Goal: Task Accomplishment & Management: Manage account settings

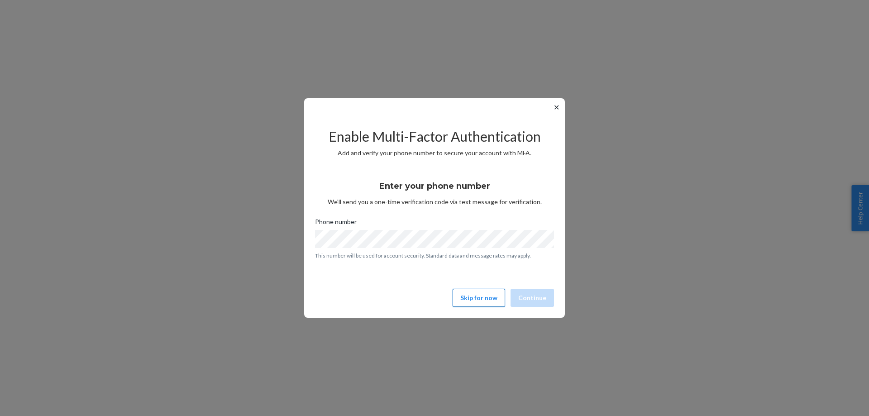
click at [473, 299] on button "Skip for now" at bounding box center [478, 298] width 52 height 18
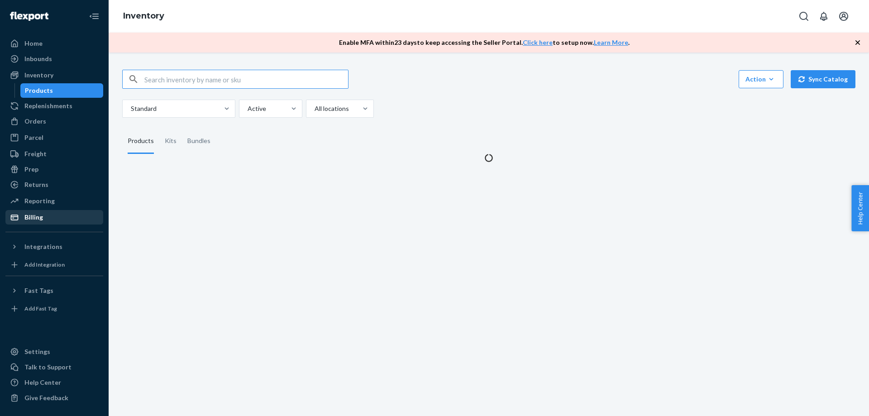
click at [46, 210] on link "Billing" at bounding box center [54, 217] width 98 height 14
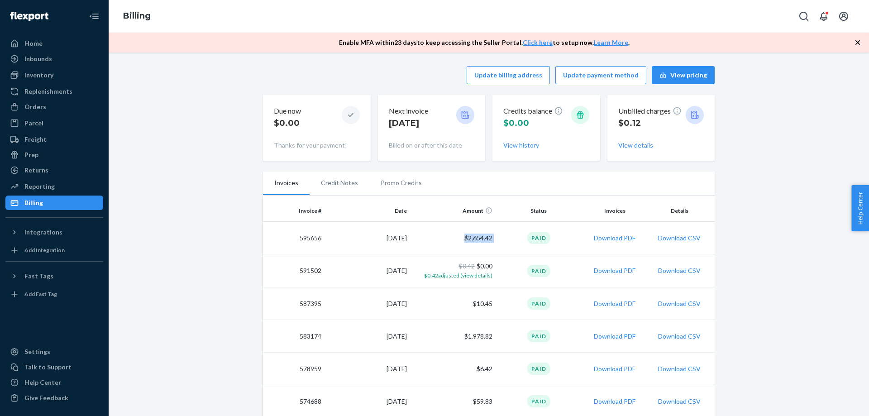
drag, startPoint x: 454, startPoint y: 243, endPoint x: 506, endPoint y: 242, distance: 52.1
click at [506, 242] on tr "595656 [DATE] $2,654.42 Paid Download PDF Download CSV" at bounding box center [488, 238] width 451 height 33
click at [626, 239] on button "Download PDF" at bounding box center [614, 237] width 42 height 9
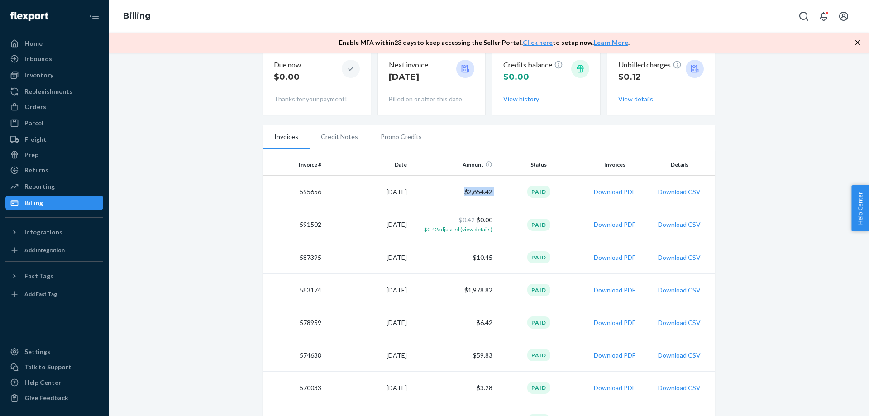
scroll to position [92, 0]
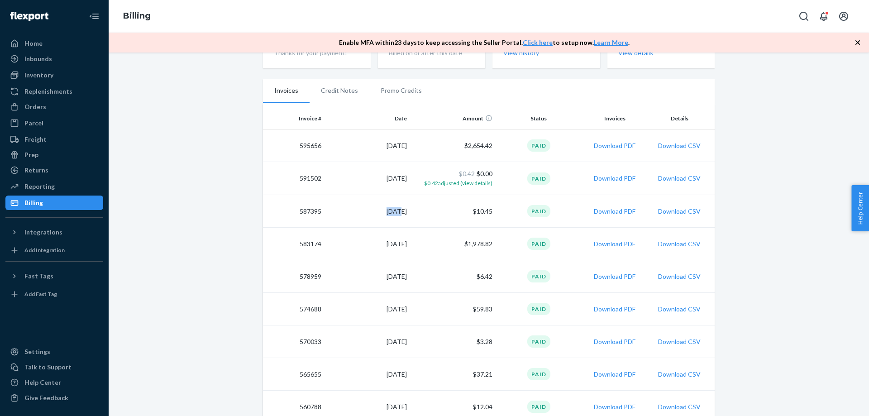
drag, startPoint x: 377, startPoint y: 212, endPoint x: 409, endPoint y: 218, distance: 33.3
click at [391, 210] on td "[DATE]" at bounding box center [367, 211] width 85 height 33
drag, startPoint x: 373, startPoint y: 243, endPoint x: 406, endPoint y: 242, distance: 32.6
click at [406, 242] on td "[DATE]" at bounding box center [367, 244] width 85 height 33
click at [384, 238] on td "[DATE]" at bounding box center [367, 244] width 85 height 33
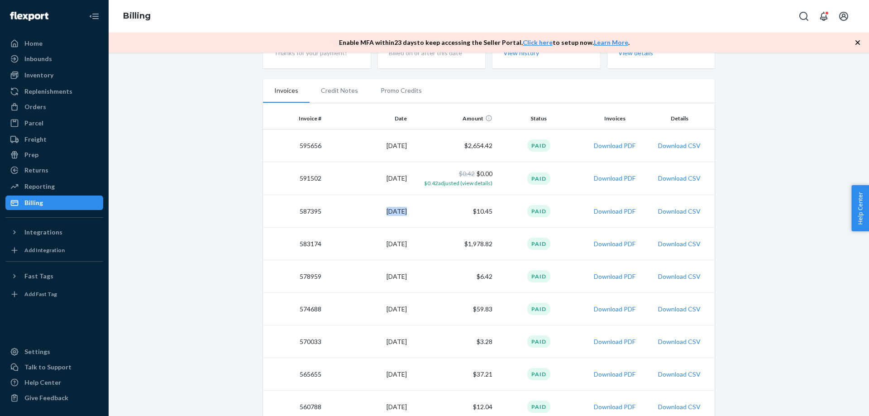
drag, startPoint x: 362, startPoint y: 199, endPoint x: 397, endPoint y: 207, distance: 35.9
click at [397, 207] on td "[DATE]" at bounding box center [367, 211] width 85 height 33
drag, startPoint x: 383, startPoint y: 236, endPoint x: 421, endPoint y: 243, distance: 39.1
click at [417, 242] on tr "583174 [DATE] $1,978.82 Paid Download PDF Download CSV" at bounding box center [488, 244] width 451 height 33
click at [781, 118] on div "Update billing address Update payment method View pricing Due now $0.00 Thanks …" at bounding box center [488, 250] width 746 height 565
